Goal: Check status: Check status

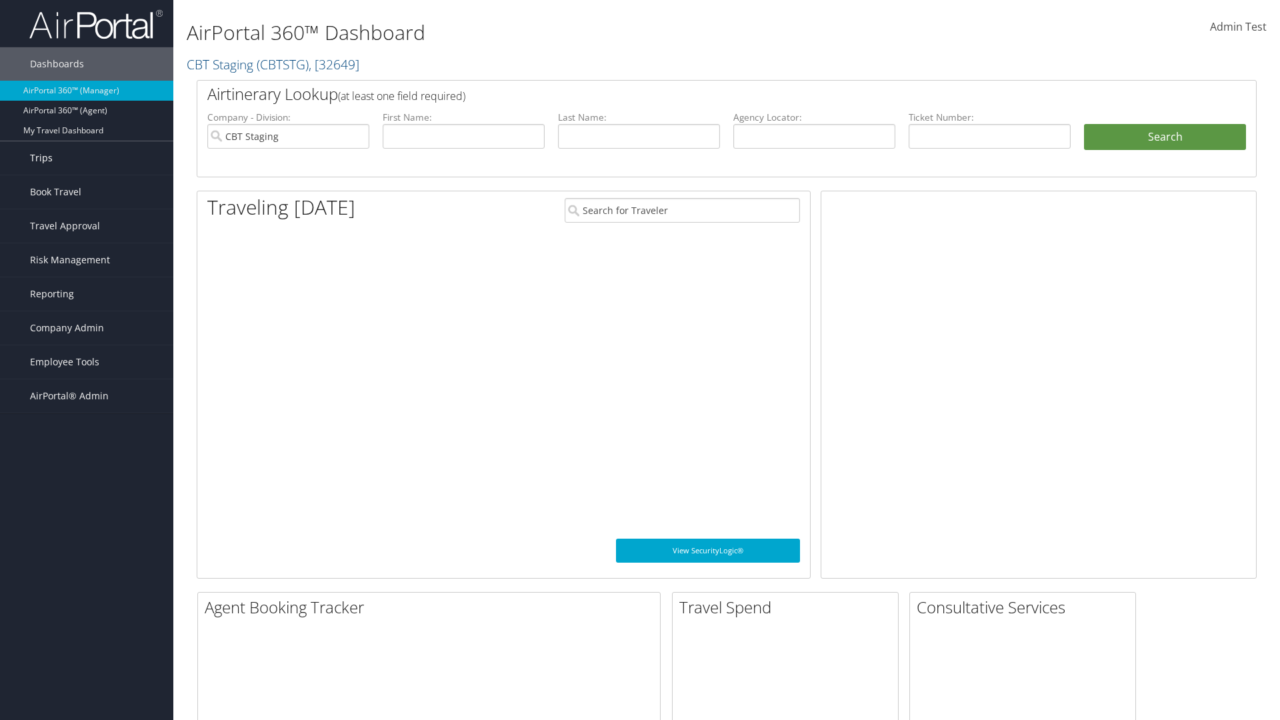
click at [87, 158] on link "Trips" at bounding box center [86, 157] width 173 height 33
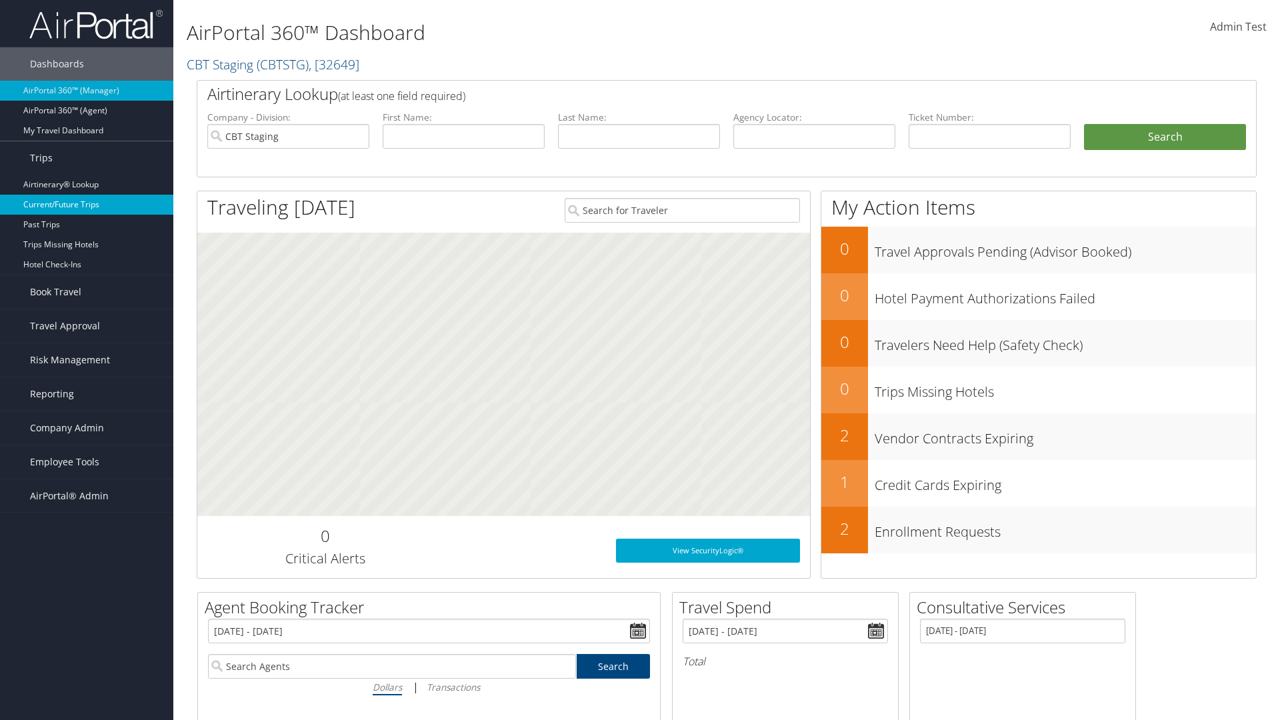
click at [87, 205] on link "Current/Future Trips" at bounding box center [86, 205] width 173 height 20
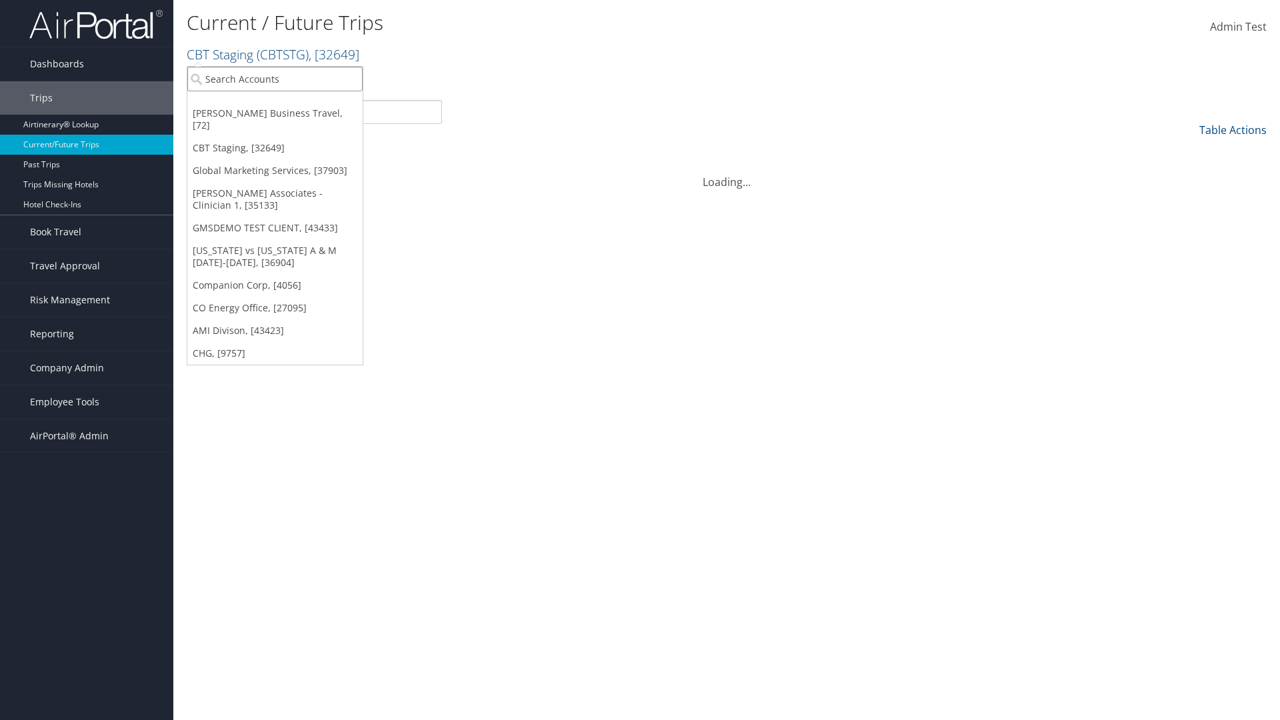
click at [275, 79] on input "search" at bounding box center [274, 79] width 175 height 25
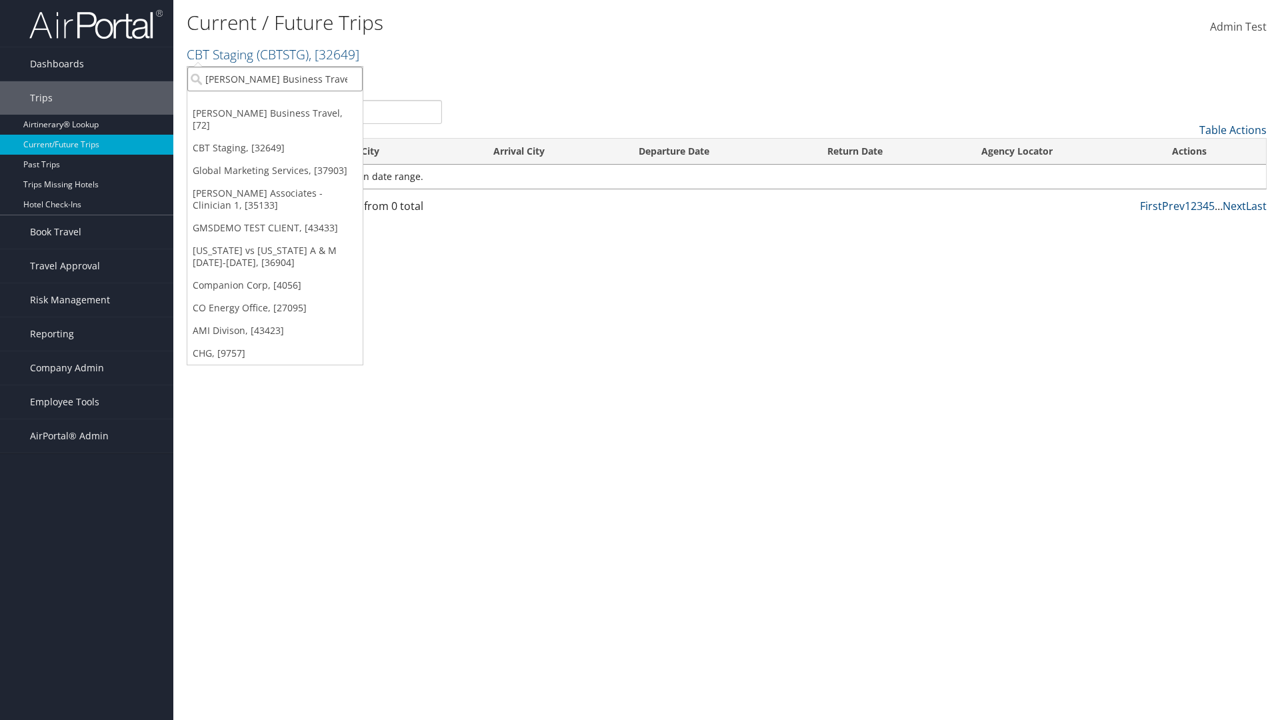
type input "[PERSON_NAME] Business Travel"
click at [293, 103] on div "Christopherson Business Travel (C10001), [72]" at bounding box center [293, 103] width 227 height 12
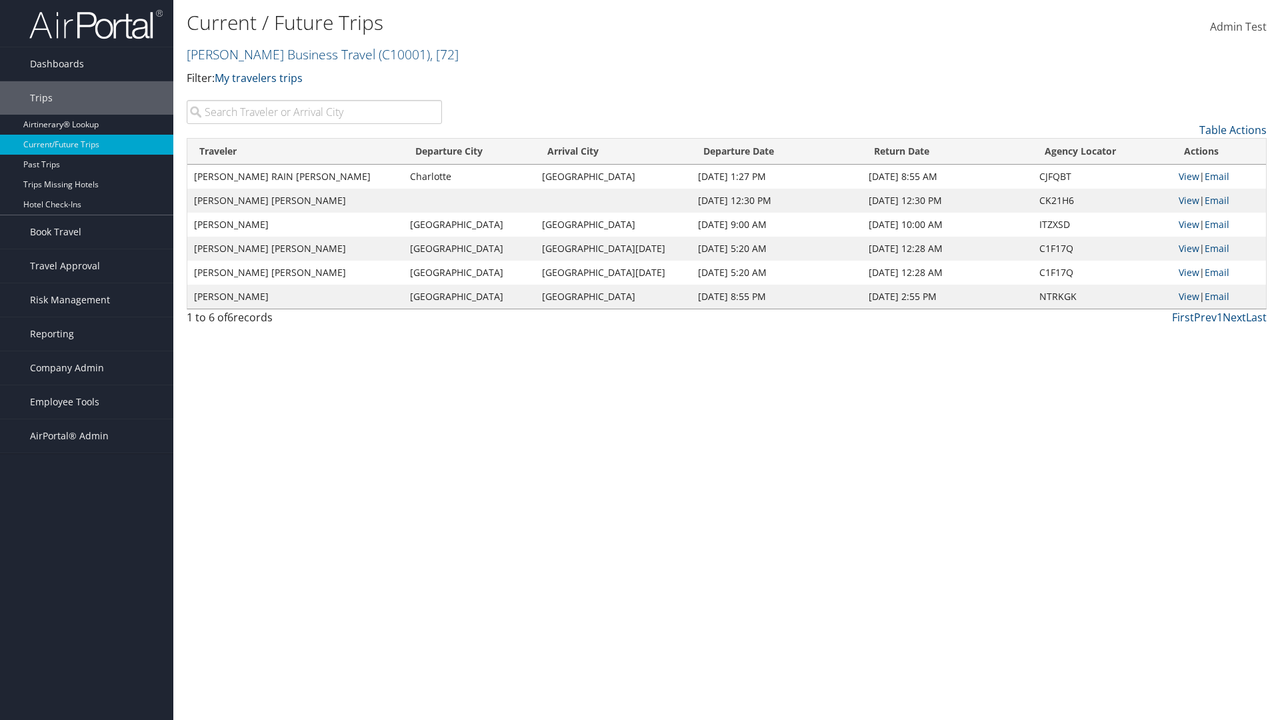
click at [314, 112] on input "search" at bounding box center [314, 112] width 255 height 24
type input "TATUM"
